Goal: Find specific page/section: Find specific page/section

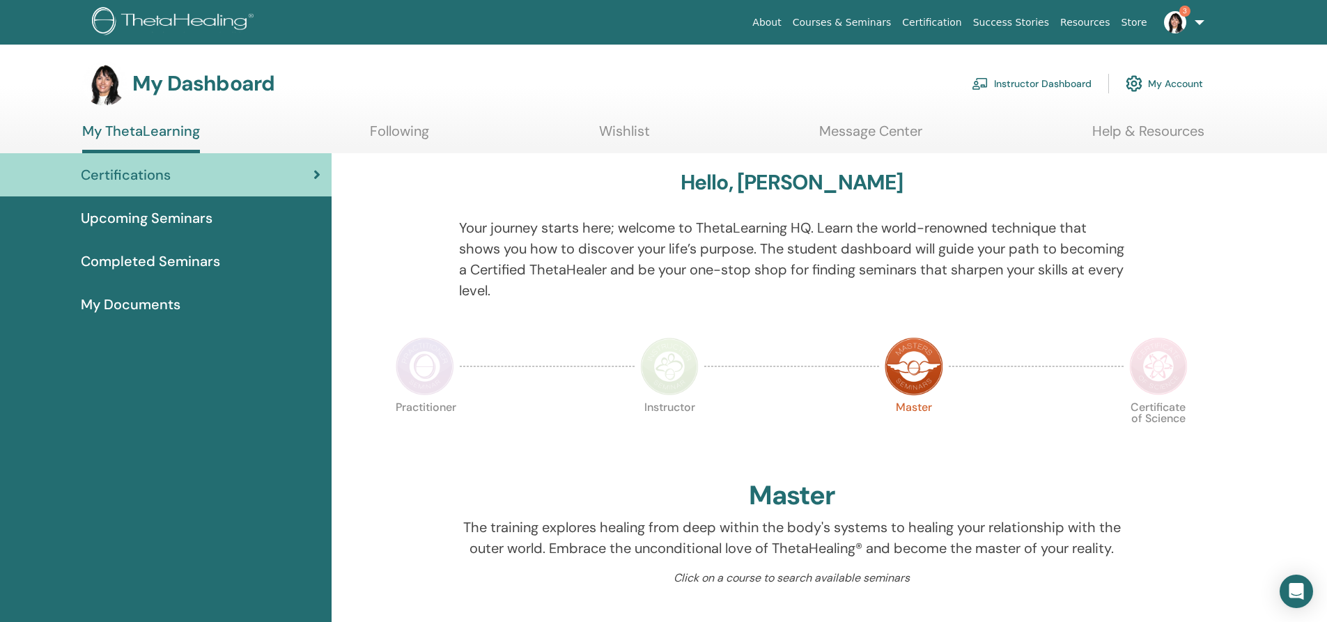
click at [1011, 79] on link "Instructor Dashboard" at bounding box center [1032, 83] width 120 height 31
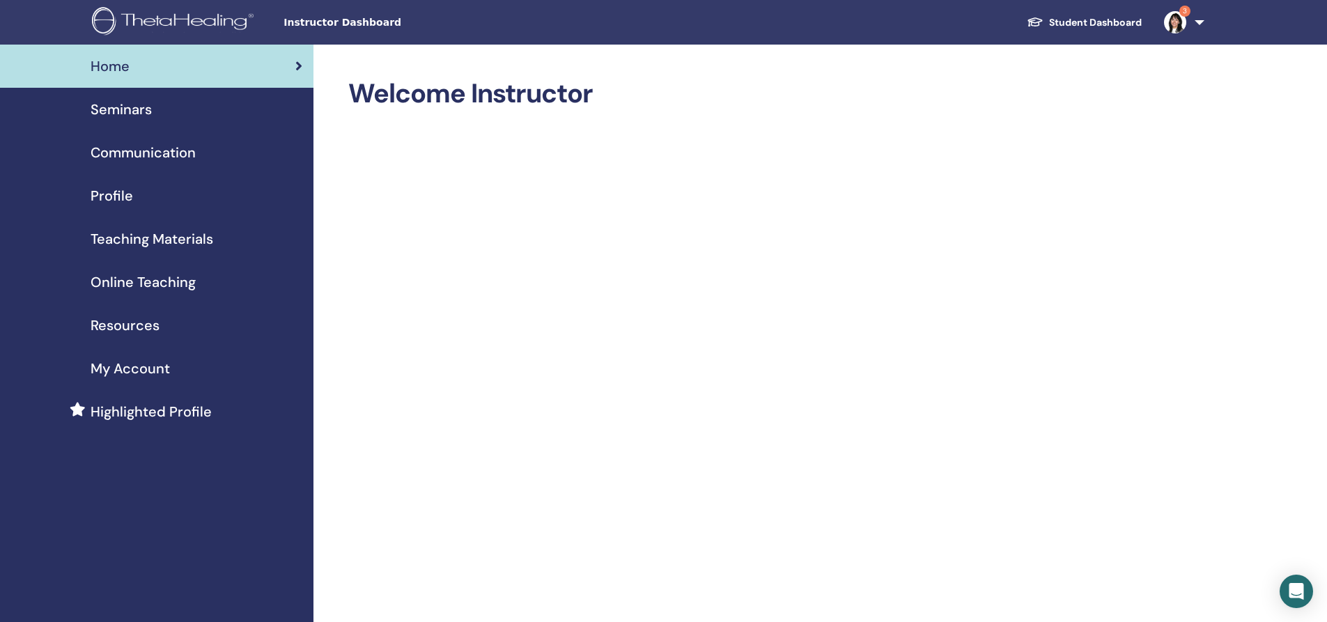
click at [135, 109] on span "Seminars" at bounding box center [121, 109] width 61 height 21
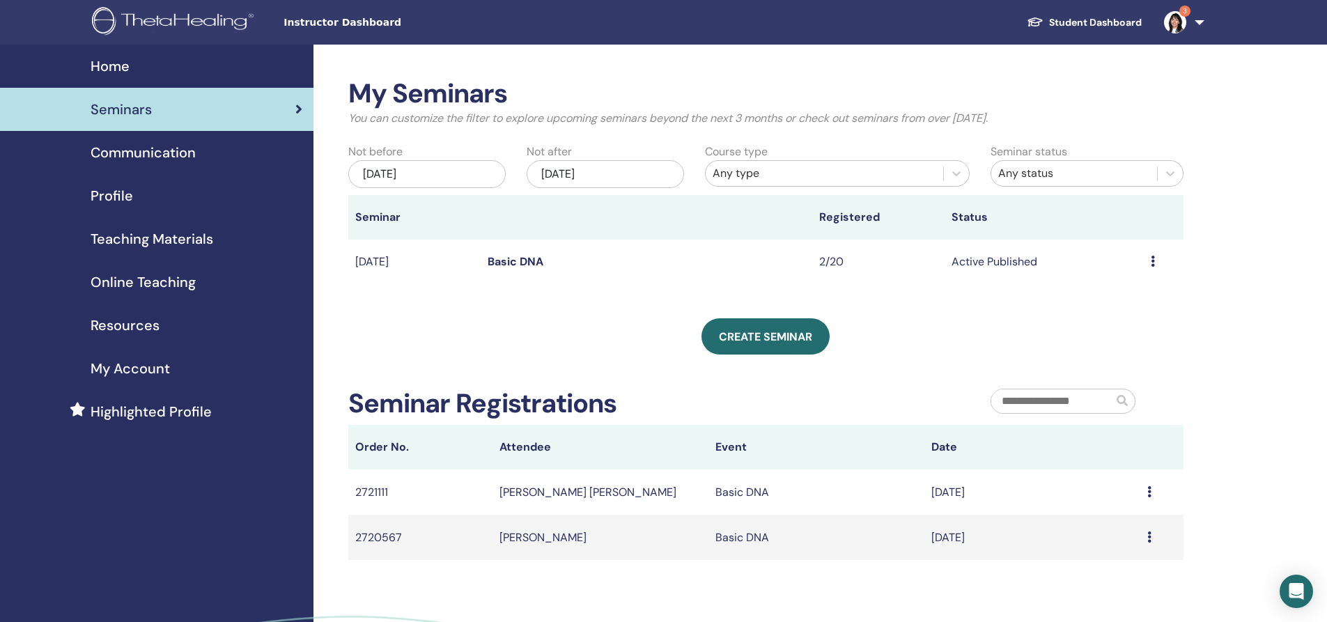
click at [525, 259] on link "Basic DNA" at bounding box center [516, 261] width 56 height 15
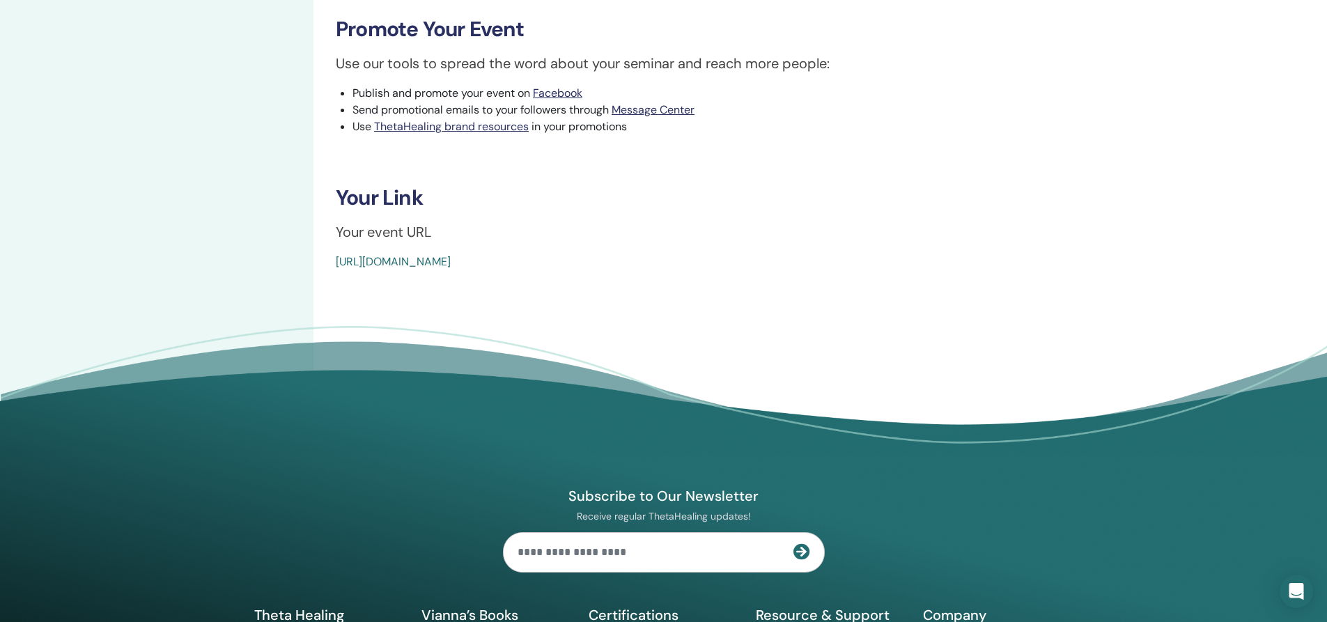
scroll to position [697, 0]
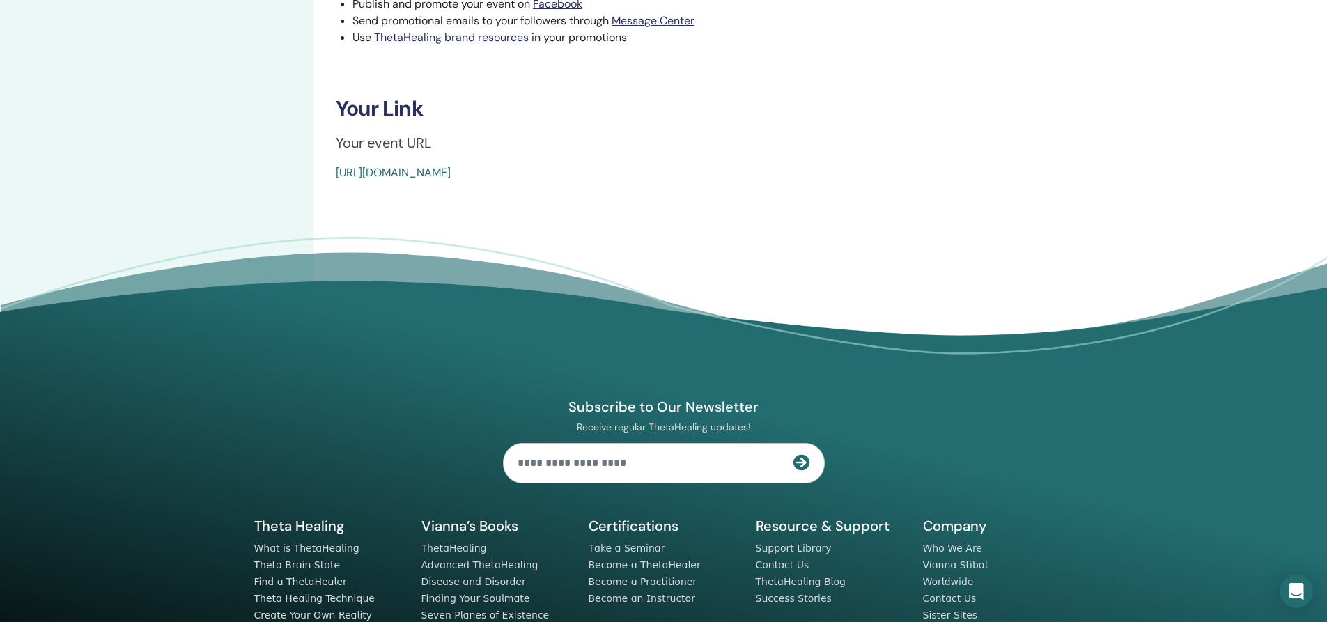
drag, startPoint x: 668, startPoint y: 170, endPoint x: 327, endPoint y: 181, distance: 340.9
copy link "[URL][DOMAIN_NAME]"
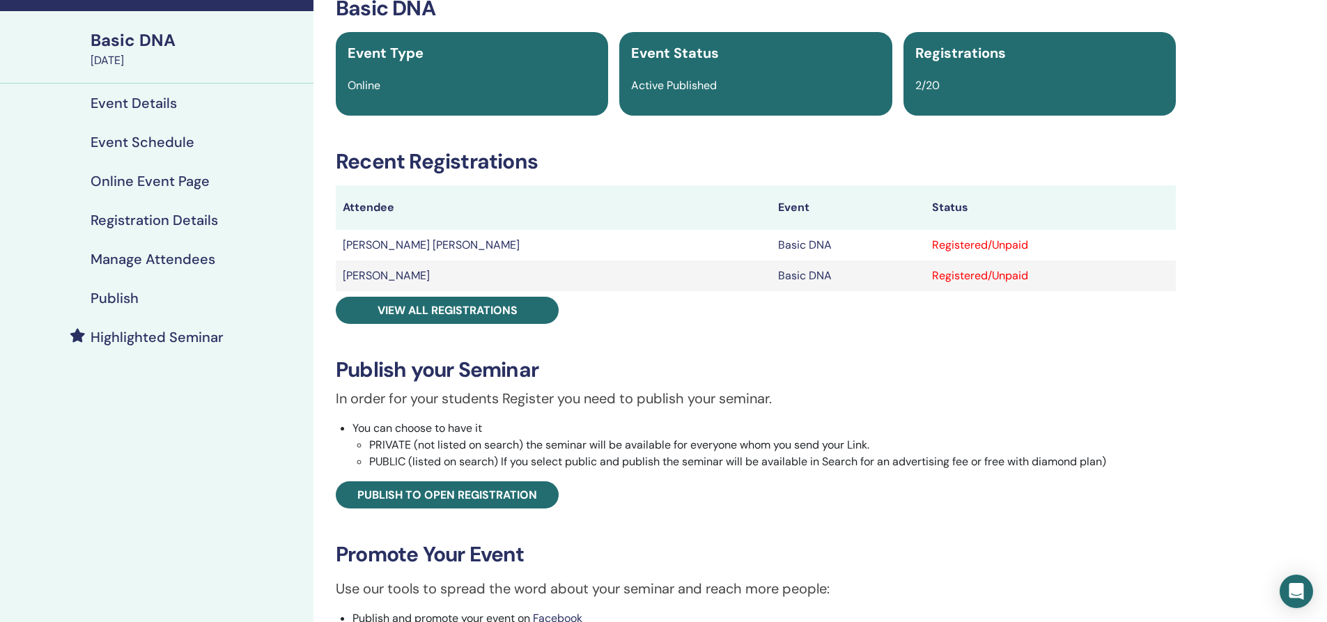
scroll to position [0, 0]
